Goal: Check status: Check status

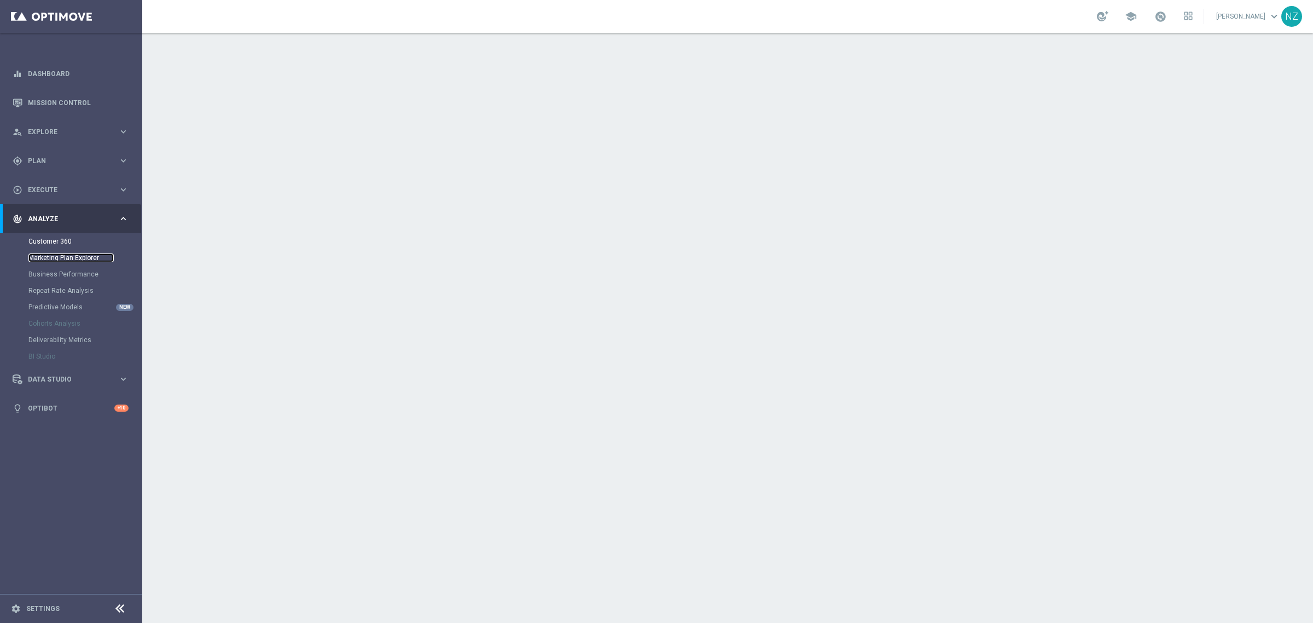
click at [61, 260] on link "Marketing Plan Explorer" at bounding box center [70, 257] width 85 height 9
click at [53, 237] on link "Customer 360" at bounding box center [70, 241] width 85 height 9
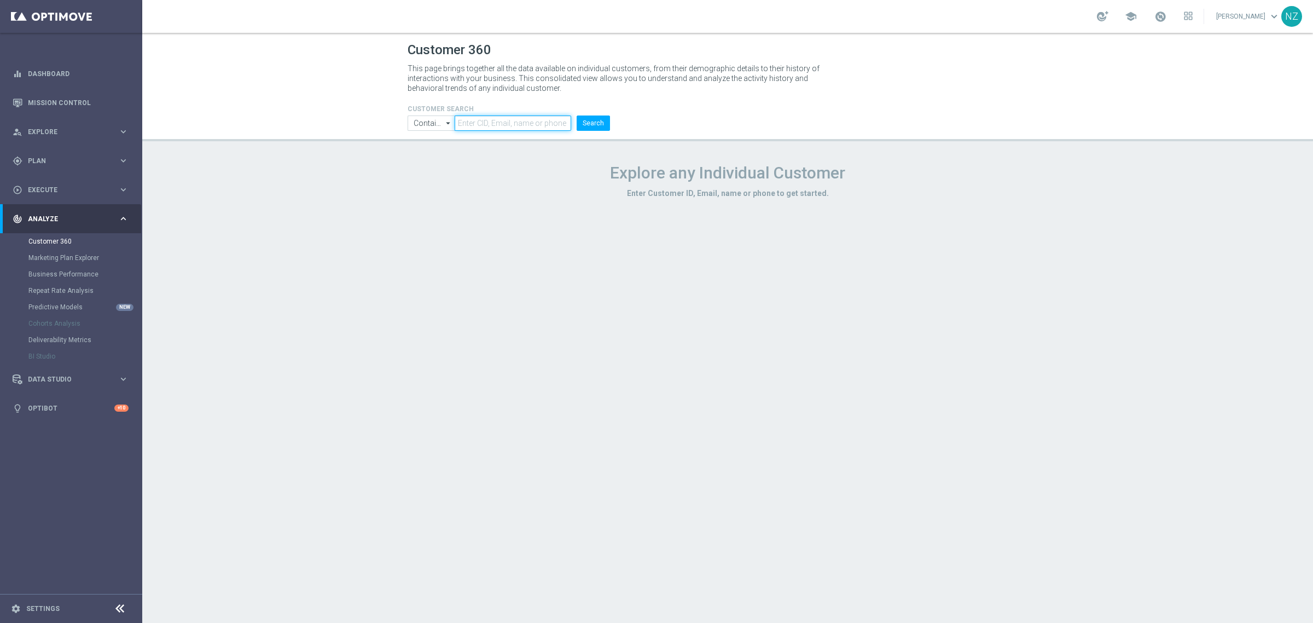
click at [503, 127] on input "text" at bounding box center [513, 122] width 117 height 15
paste input "604576"
type input "604576"
click at [577, 115] on button "Search" at bounding box center [593, 122] width 33 height 15
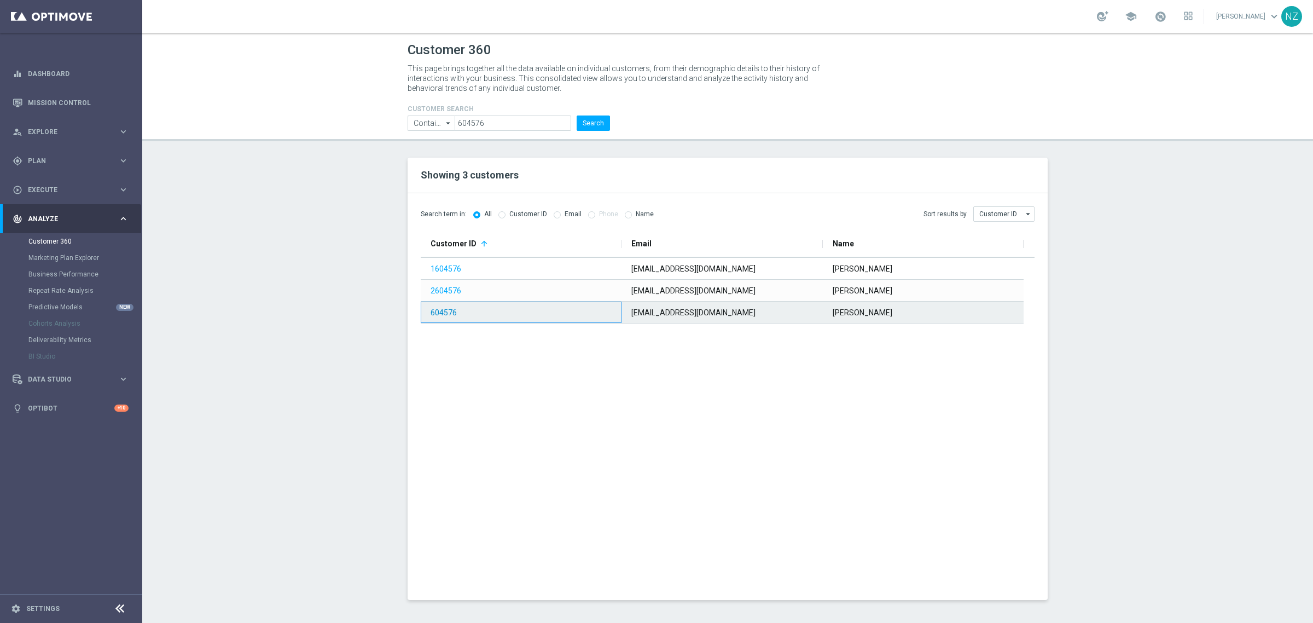
click at [449, 312] on link "604576" at bounding box center [444, 312] width 26 height 9
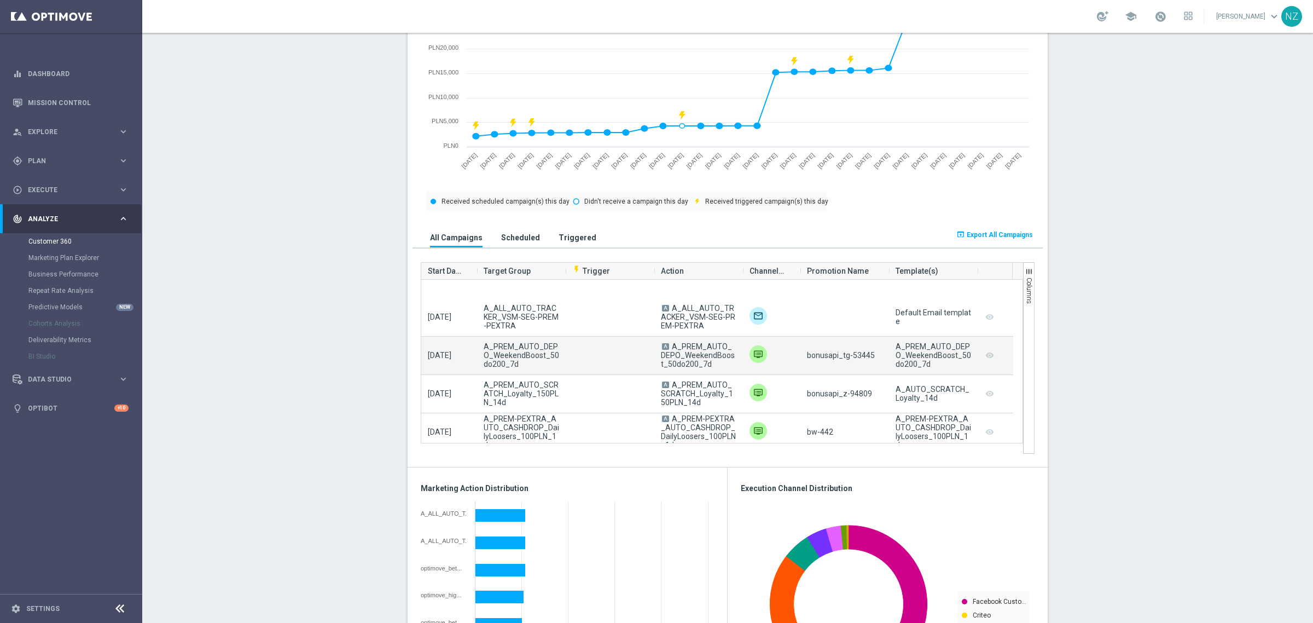
scroll to position [1163, 0]
